Goal: Transaction & Acquisition: Purchase product/service

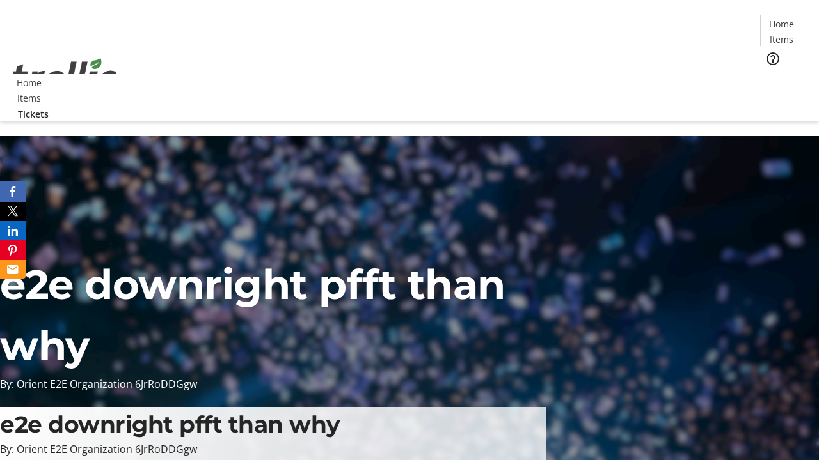
click at [770, 74] on span "Tickets" at bounding box center [785, 80] width 31 height 13
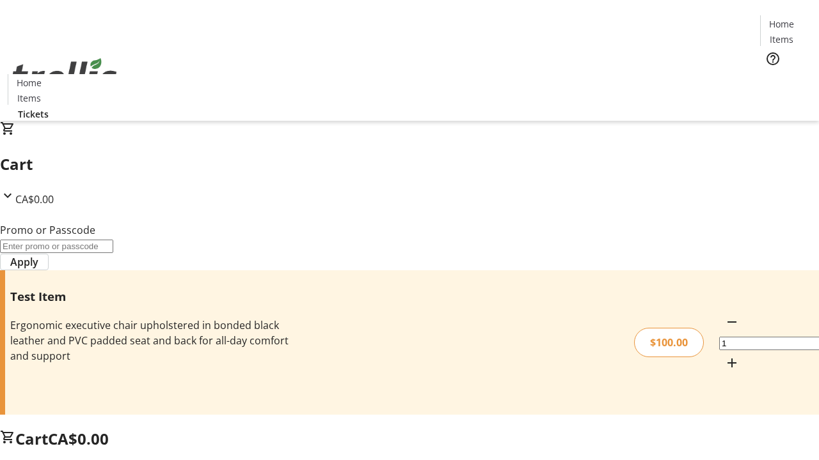
type input "PERCENT"
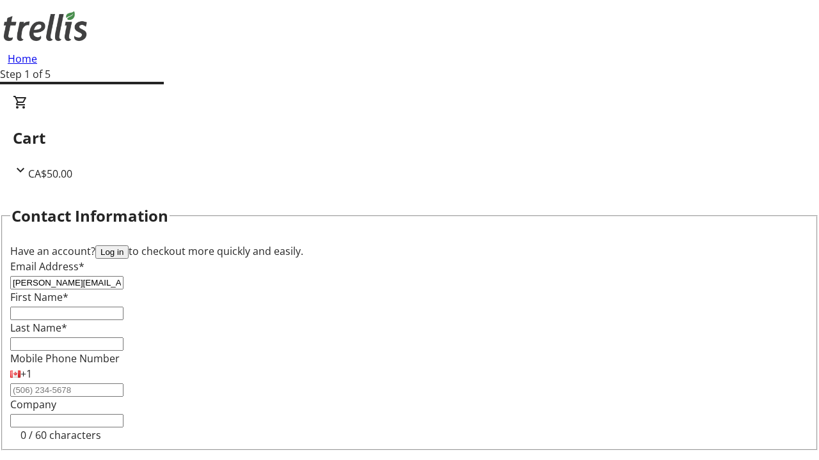
type input "[PERSON_NAME][EMAIL_ADDRESS][DOMAIN_NAME]"
type input "[PERSON_NAME]"
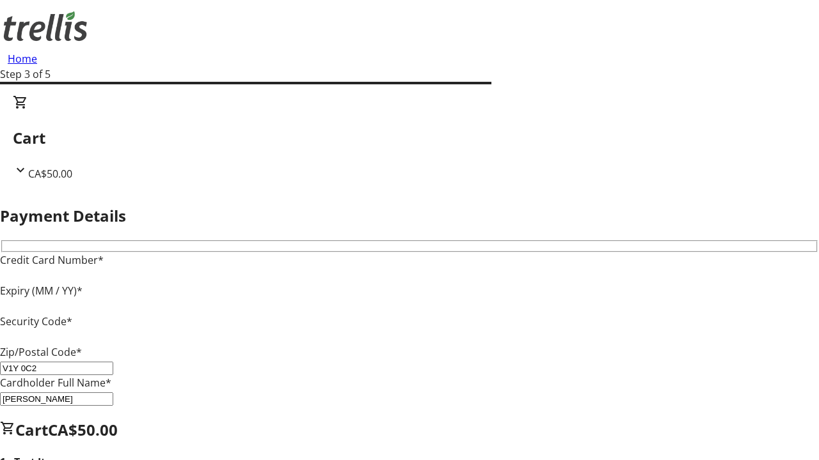
type input "V1Y 0C2"
